Goal: Check status: Check status

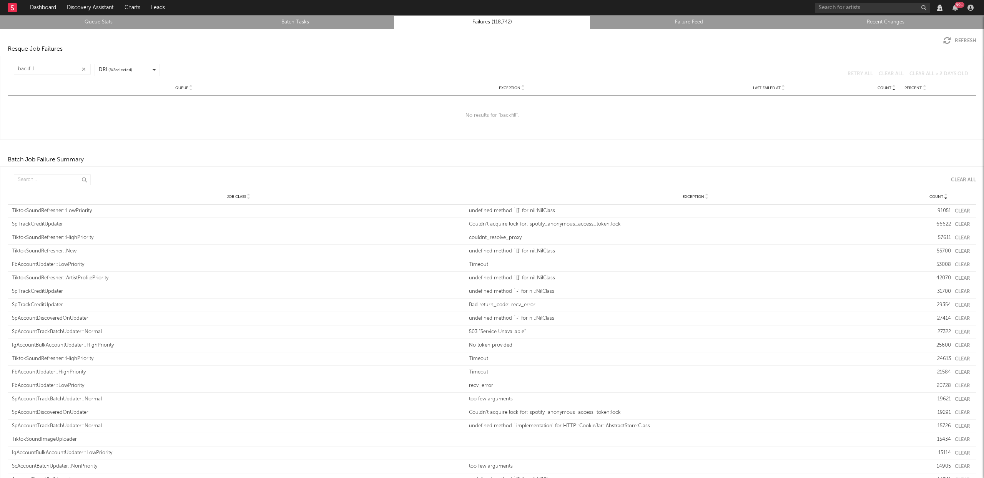
click at [888, 22] on link "Recent Changes" at bounding box center [885, 22] width 188 height 9
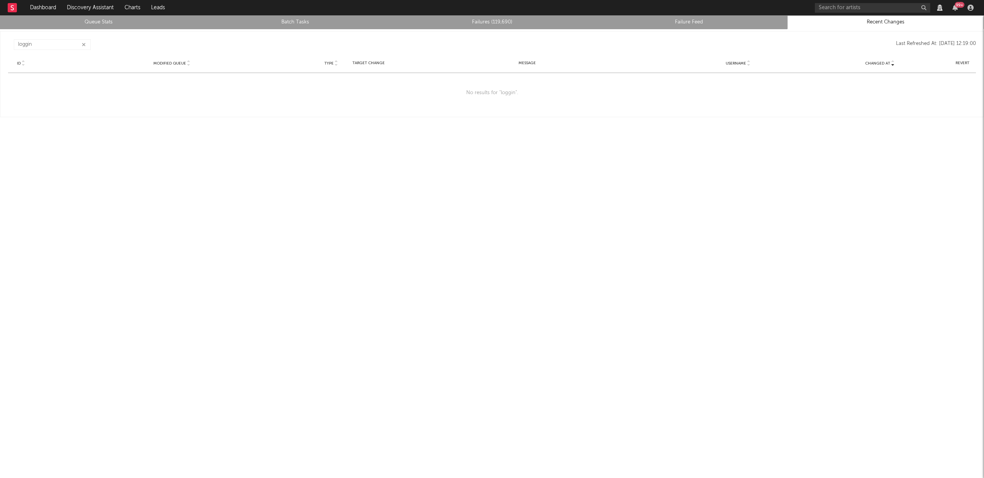
click at [82, 43] on icon "button" at bounding box center [84, 44] width 4 height 5
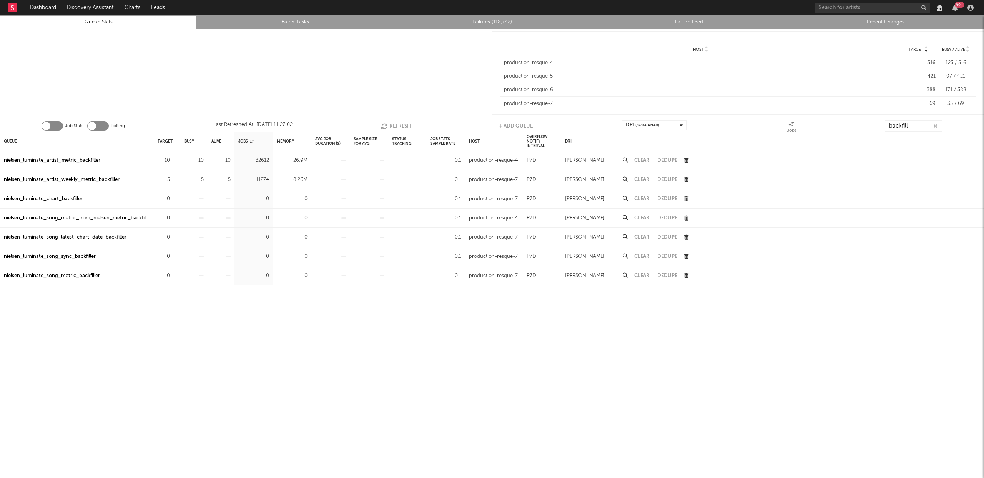
click at [399, 125] on button "Refresh" at bounding box center [396, 126] width 30 height 12
click at [399, 125] on button "Refresh" at bounding box center [397, 126] width 30 height 12
click at [85, 158] on div "nielsen_luminate_artist_metric_backfiller" at bounding box center [52, 160] width 96 height 9
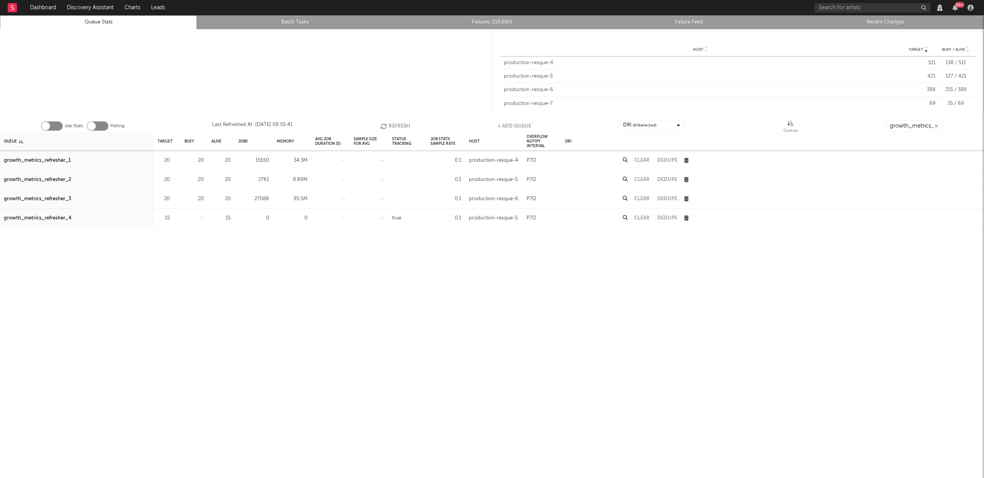
click at [396, 124] on button "Refresh" at bounding box center [395, 126] width 30 height 12
click at [395, 125] on button "Refresh" at bounding box center [394, 126] width 30 height 12
click at [393, 125] on button "Refresh" at bounding box center [394, 126] width 30 height 12
click at [382, 124] on icon "button" at bounding box center [384, 126] width 8 height 7
